Goal: Task Accomplishment & Management: Manage account settings

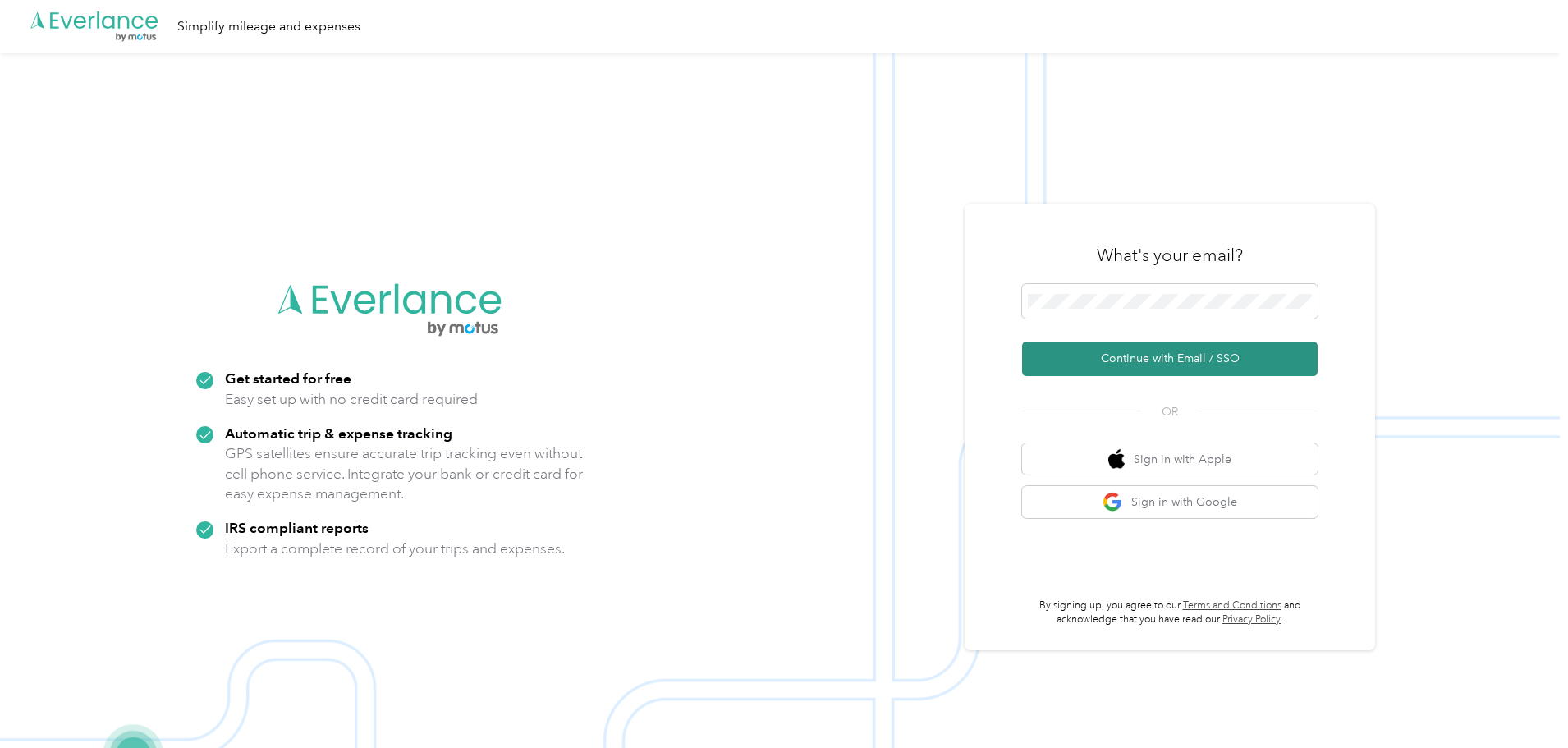
click at [1238, 366] on button "Continue with Email / SSO" at bounding box center [1171, 359] width 296 height 35
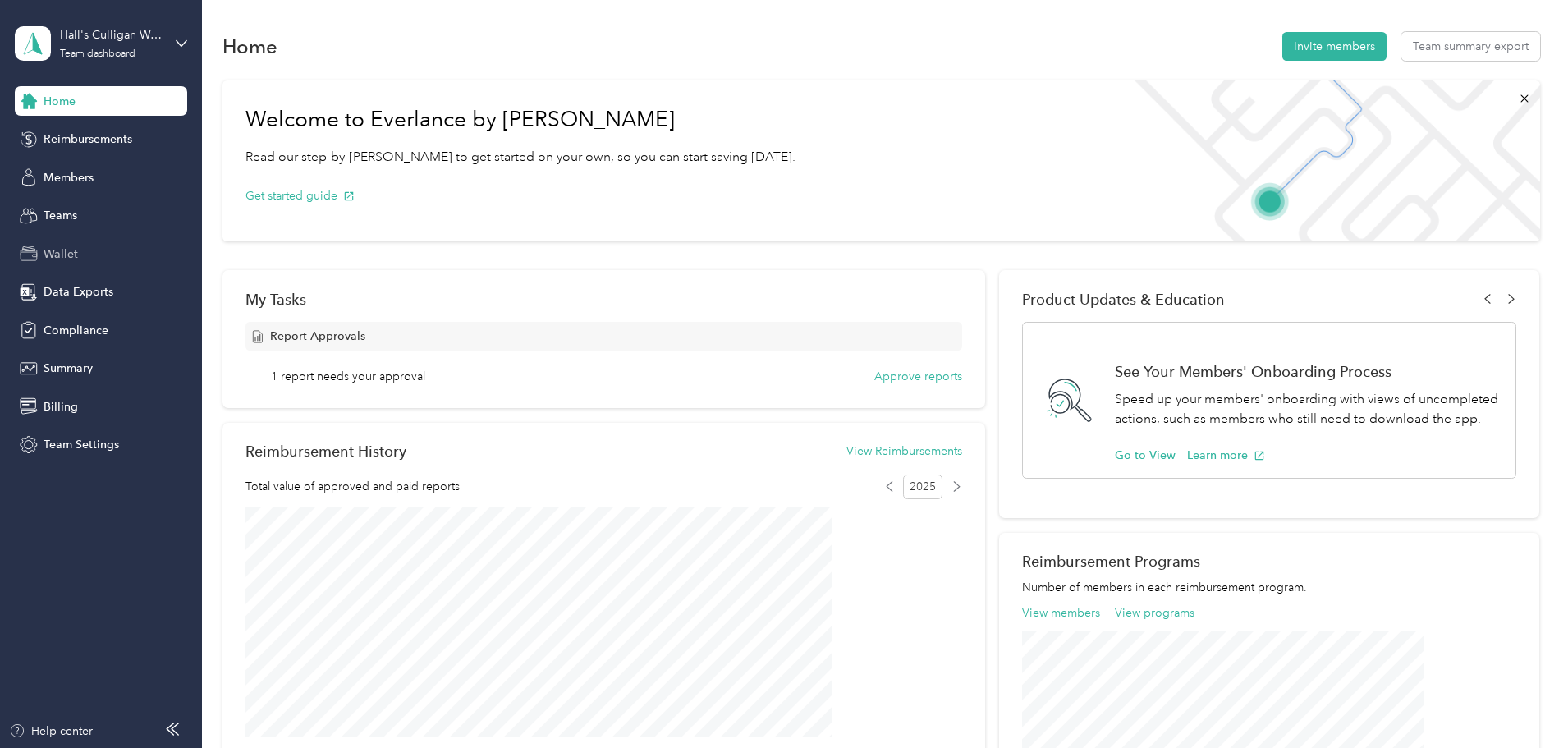
click at [54, 252] on span "Wallet" at bounding box center [61, 254] width 35 height 17
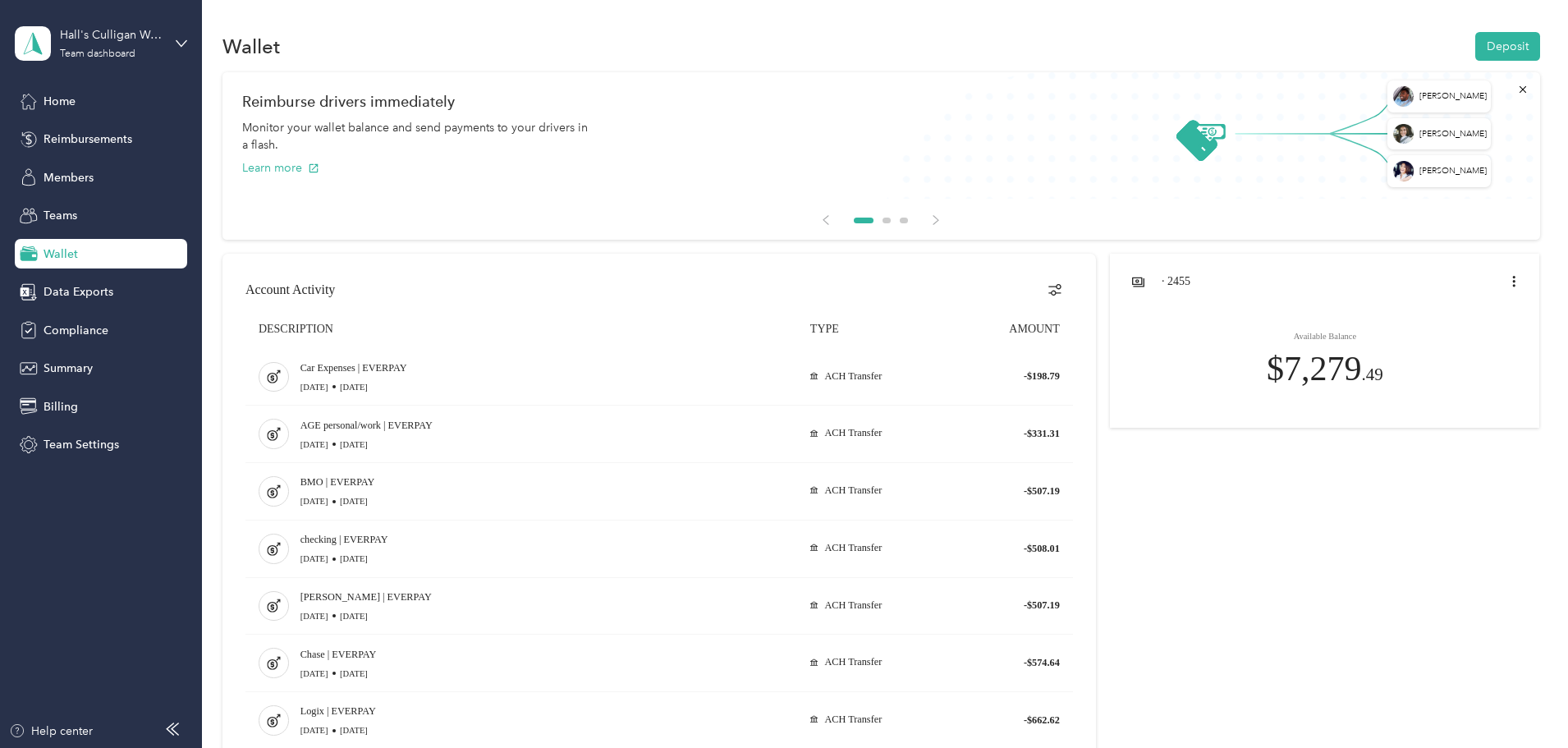
click at [1123, 289] on div "· 2455" at bounding box center [1157, 281] width 68 height 30
click at [1162, 275] on span "· 2455" at bounding box center [1176, 282] width 29 height 14
click at [1132, 285] on icon "avatar" at bounding box center [1138, 281] width 13 height 10
click at [1132, 279] on icon "avatar" at bounding box center [1139, 282] width 14 height 14
click at [1162, 281] on span "· 2455" at bounding box center [1176, 282] width 29 height 14
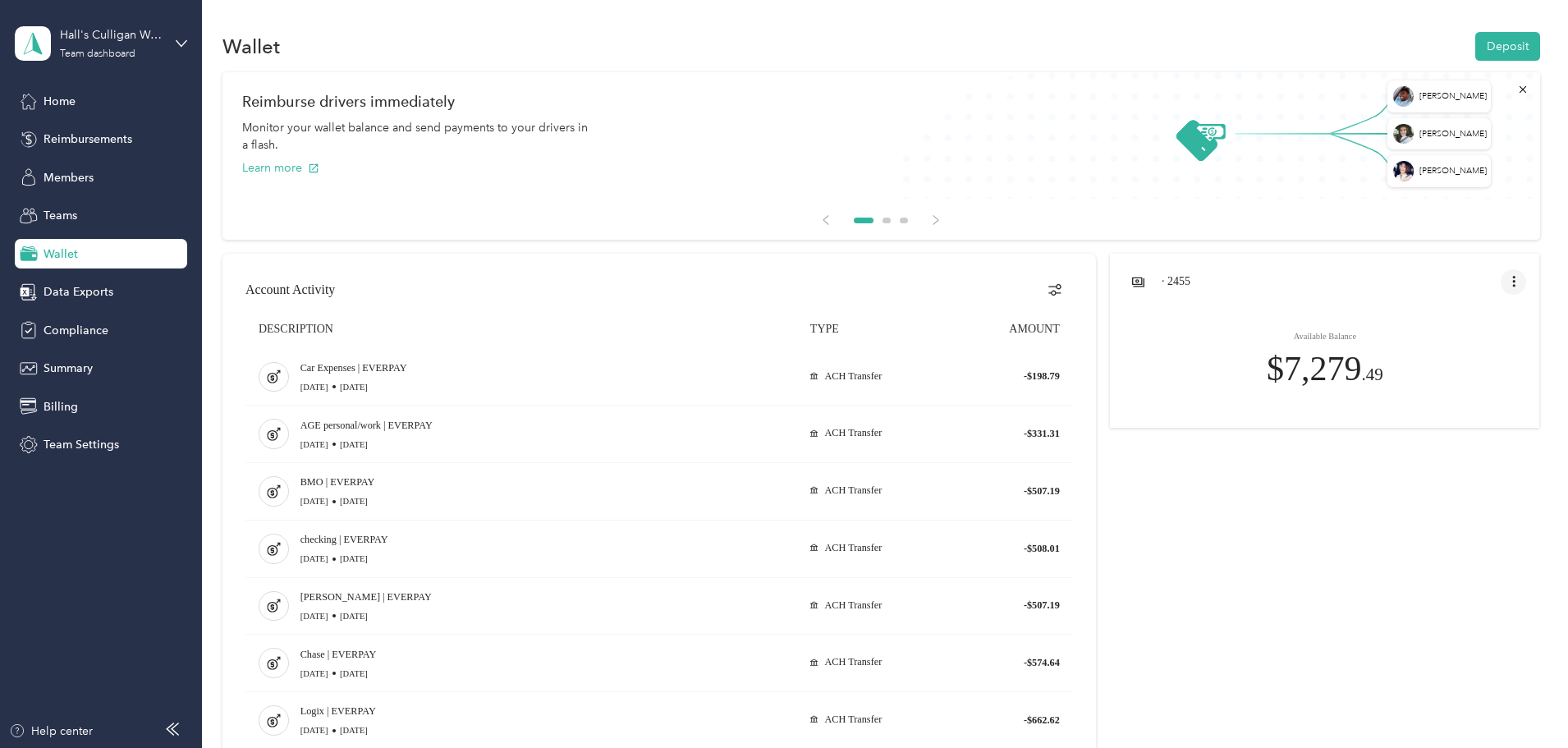
click at [1501, 277] on button "open account menu" at bounding box center [1514, 282] width 26 height 26
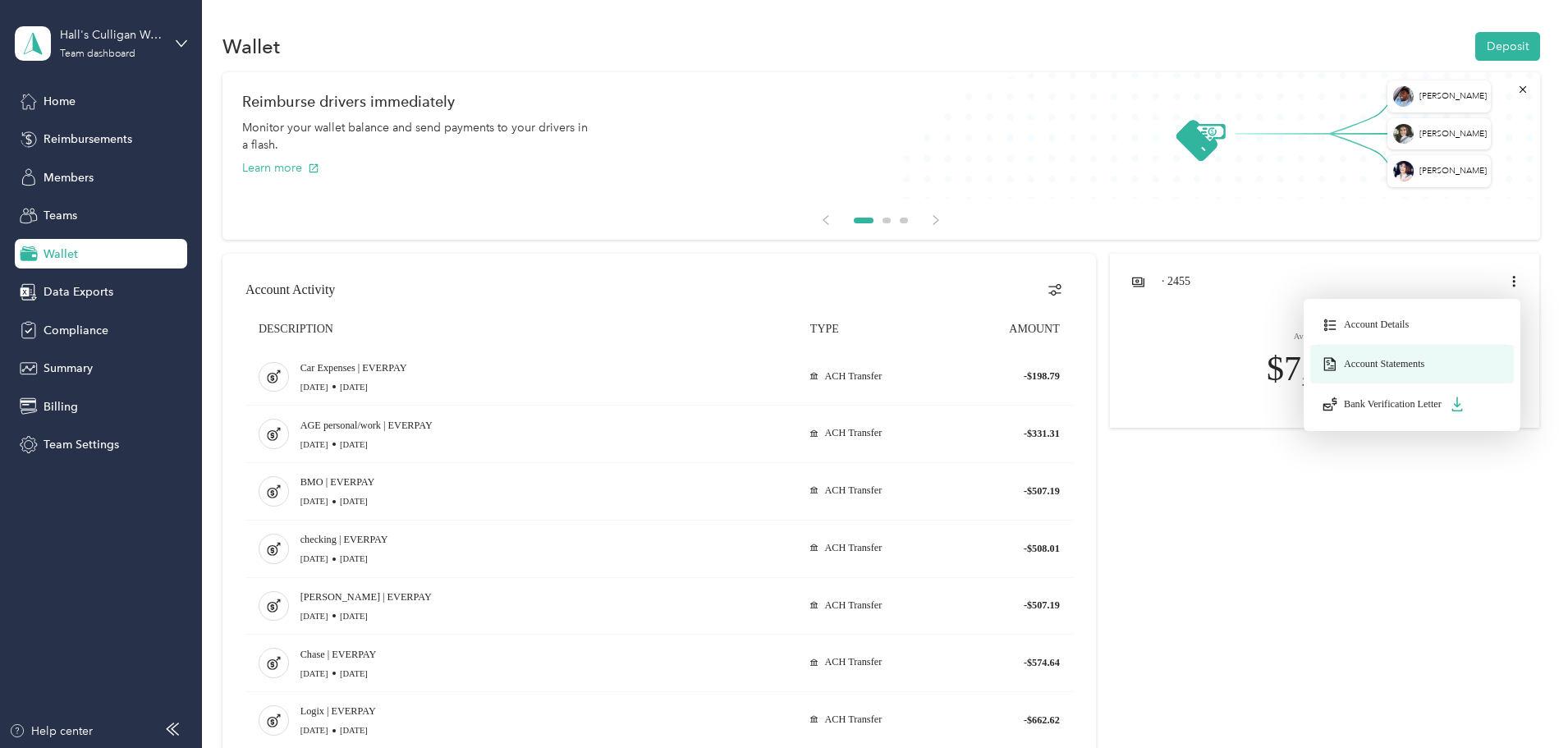
click at [1345, 360] on span "Account Statements" at bounding box center [1384, 363] width 80 height 13
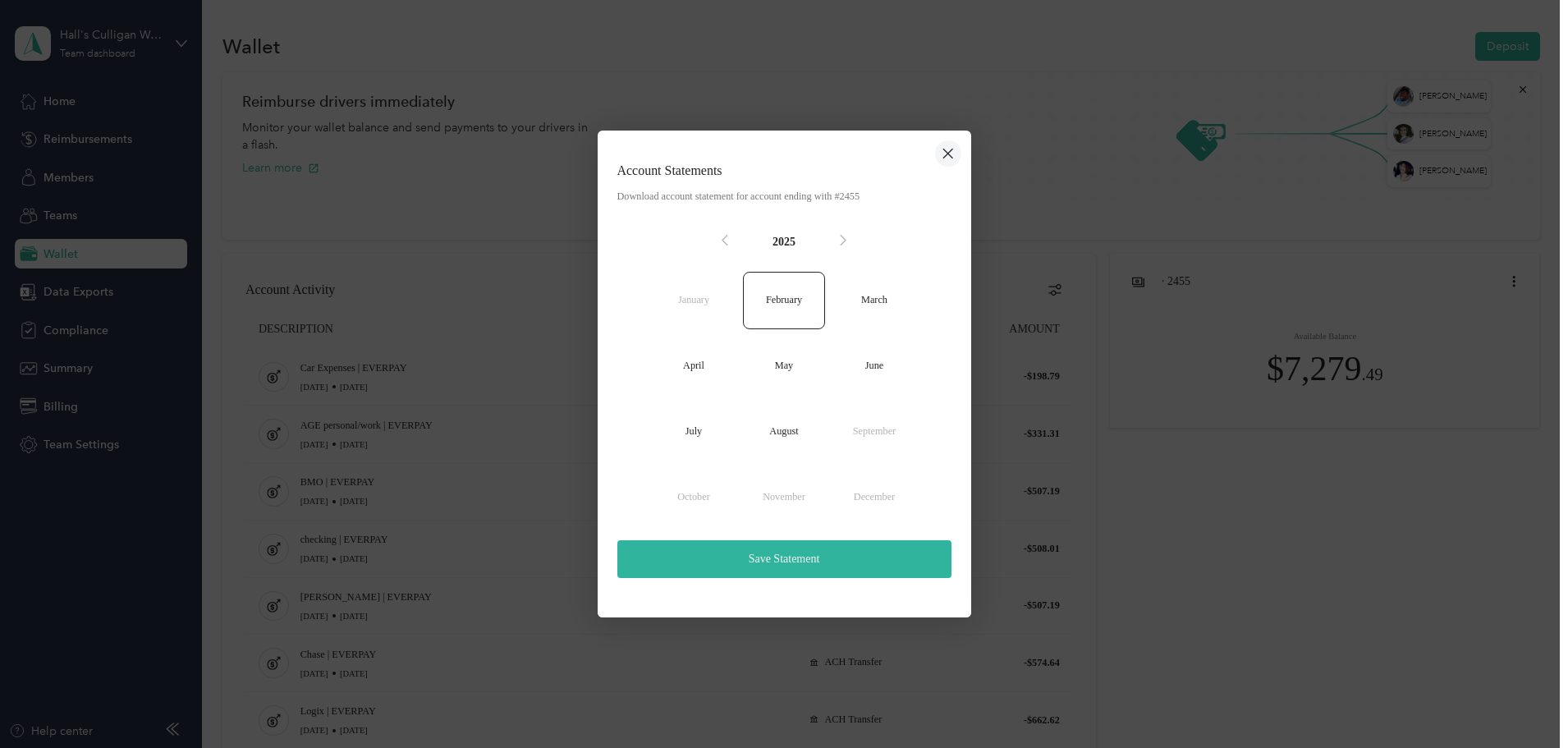
click at [956, 160] on button "close dialog" at bounding box center [948, 153] width 26 height 26
